Goal: Communication & Community: Ask a question

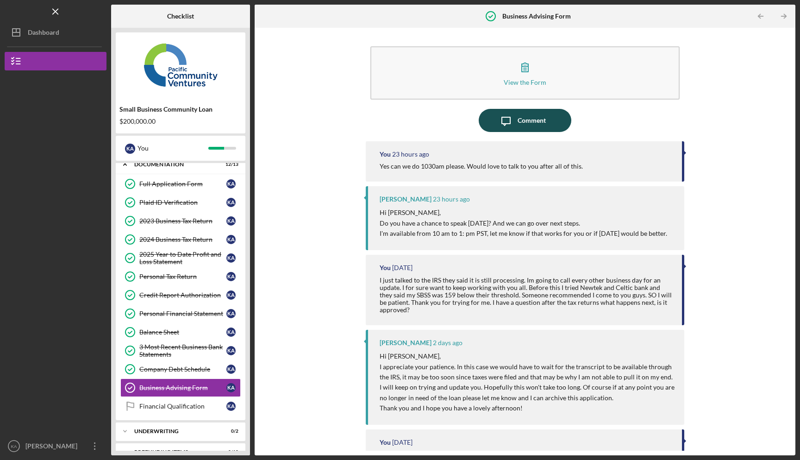
click at [533, 119] on div "Comment" at bounding box center [532, 120] width 28 height 23
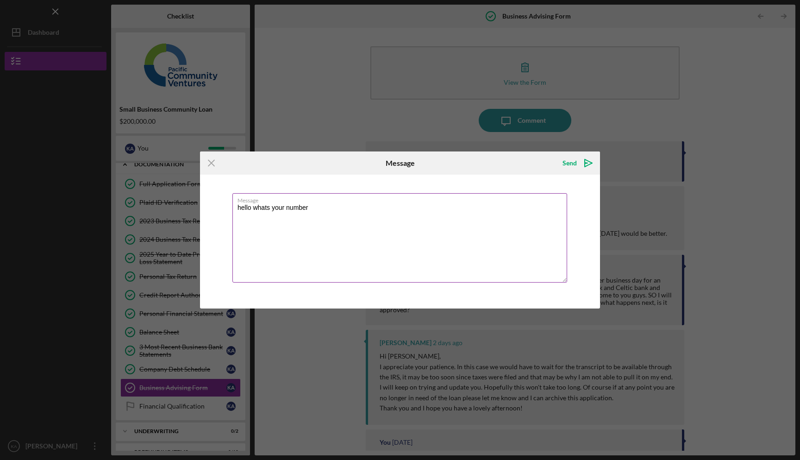
click at [243, 207] on textarea "hello whats your number" at bounding box center [399, 237] width 335 height 89
click at [242, 208] on textarea "hello whats your number" at bounding box center [399, 237] width 335 height 89
click at [338, 209] on textarea "good morning whats your number" at bounding box center [399, 237] width 335 height 89
type textarea "good morning whats your number"
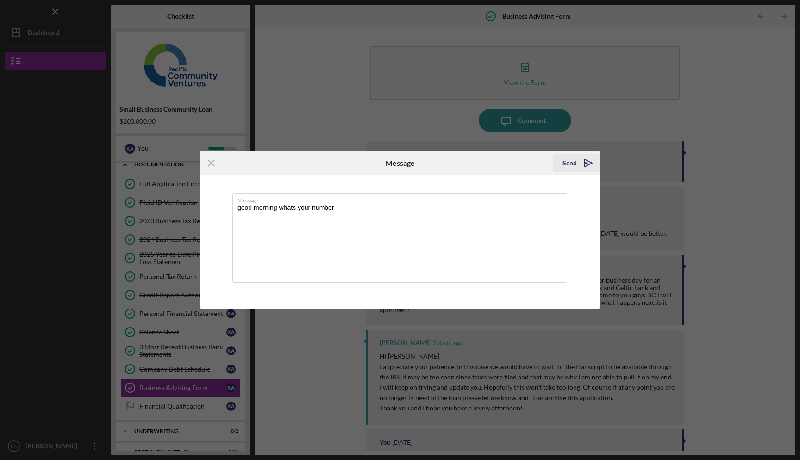
click at [572, 165] on div "Send" at bounding box center [570, 163] width 14 height 19
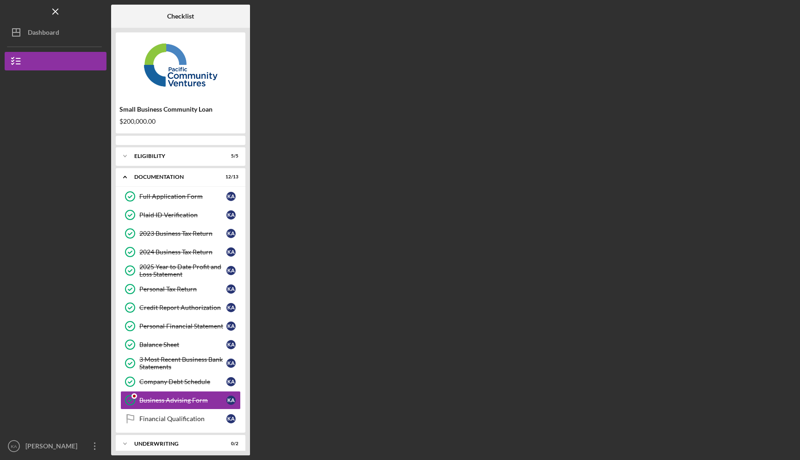
scroll to position [28, 0]
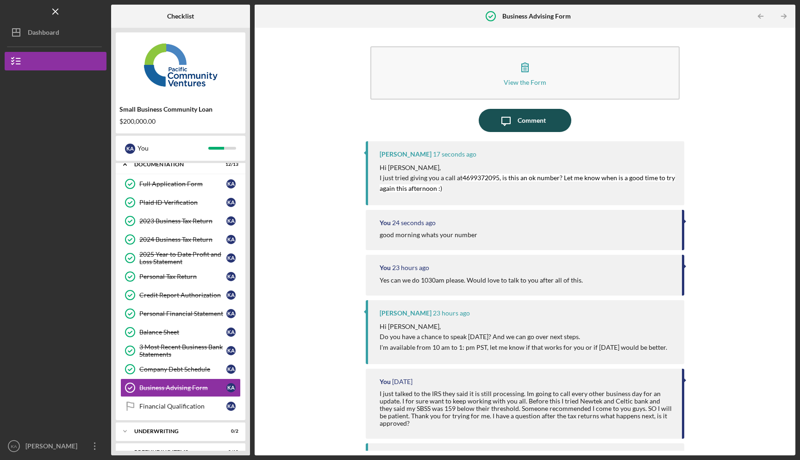
click at [501, 128] on icon "Icon/Message" at bounding box center [506, 120] width 23 height 23
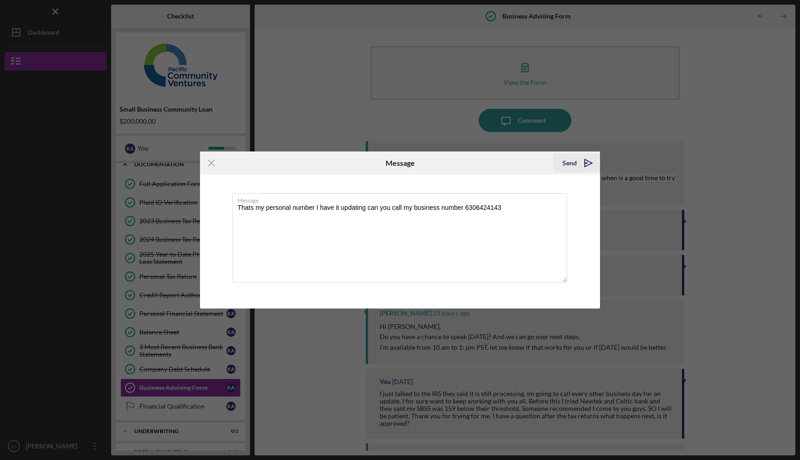
type textarea "Thats my personal number I have it updating can you call my business number 630…"
click at [585, 163] on polygon "submit" at bounding box center [586, 163] width 3 height 1
